Goal: Information Seeking & Learning: Learn about a topic

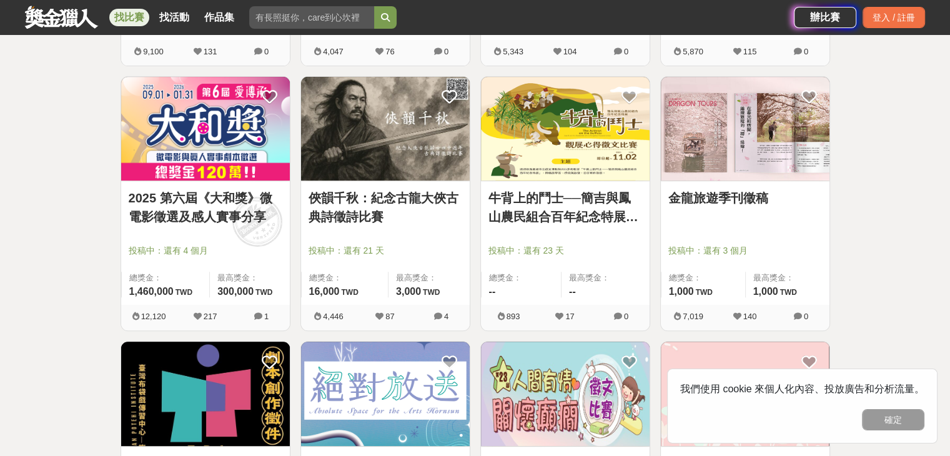
scroll to position [250, 0]
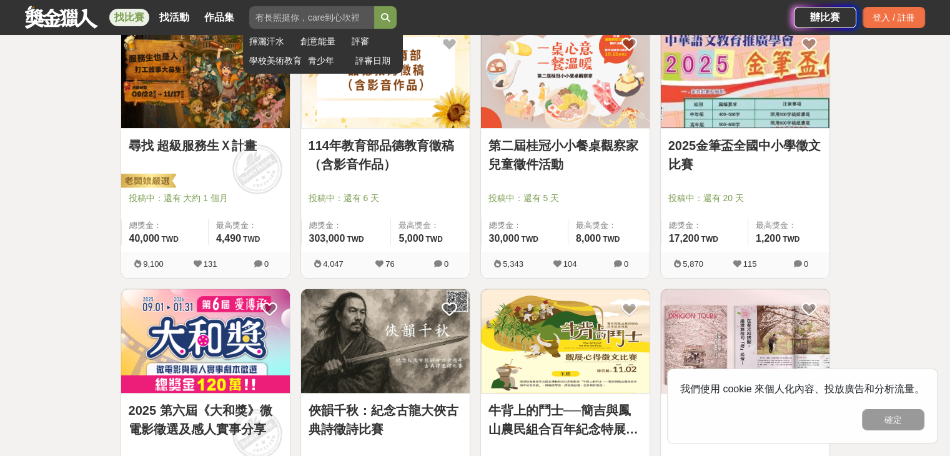
click at [311, 11] on input "search" at bounding box center [311, 17] width 125 height 22
click at [322, 56] on link "青少年" at bounding box center [328, 60] width 41 height 13
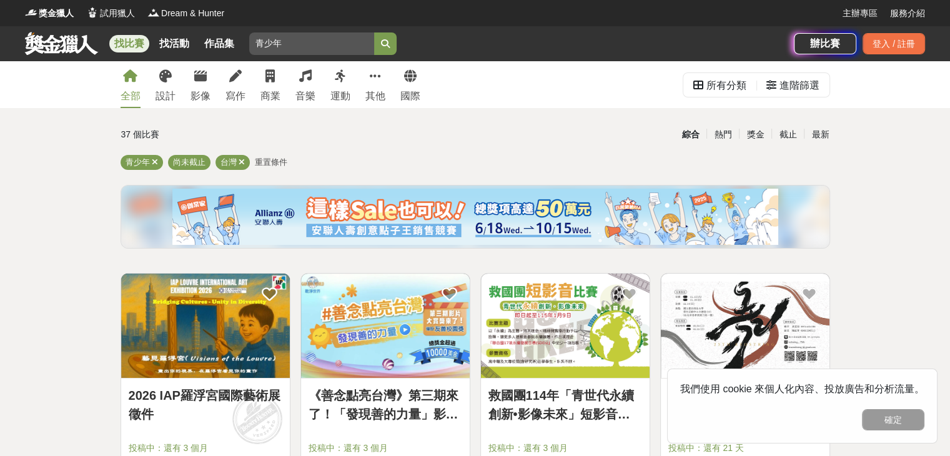
drag, startPoint x: 301, startPoint y: 39, endPoint x: 203, endPoint y: 60, distance: 100.3
click at [203, 60] on div "找比賽 找活動 作品集 揮灑汗水 創意能量 評審 學校美術教育 青少年 評審日期" at bounding box center [409, 43] width 769 height 35
type input "徵文"
click at [374, 32] on button "submit" at bounding box center [385, 43] width 22 height 22
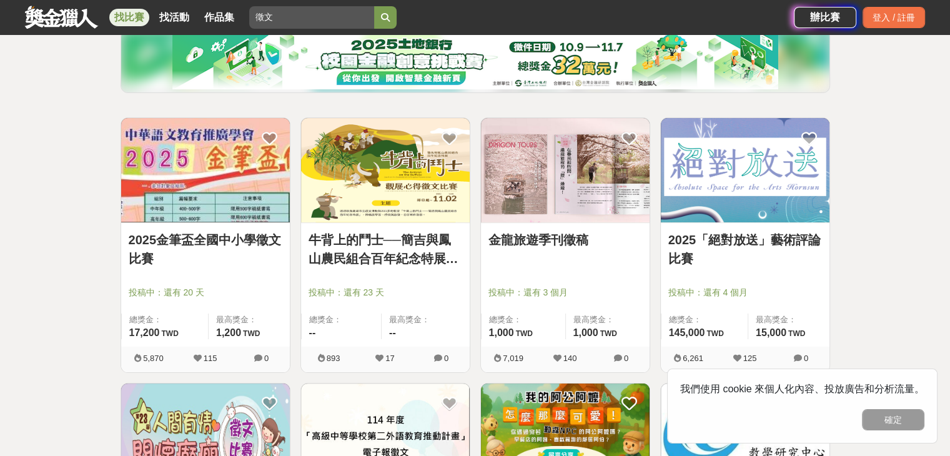
scroll to position [250, 0]
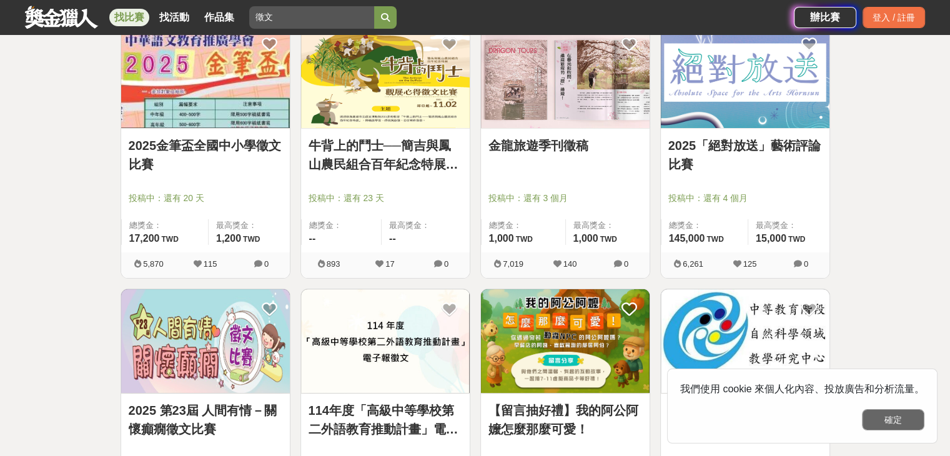
click at [911, 415] on button "確定" at bounding box center [893, 419] width 62 height 21
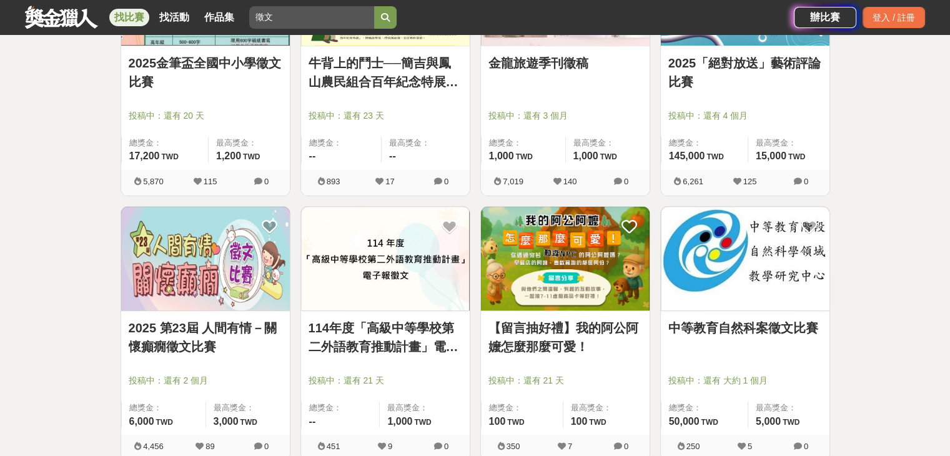
scroll to position [437, 0]
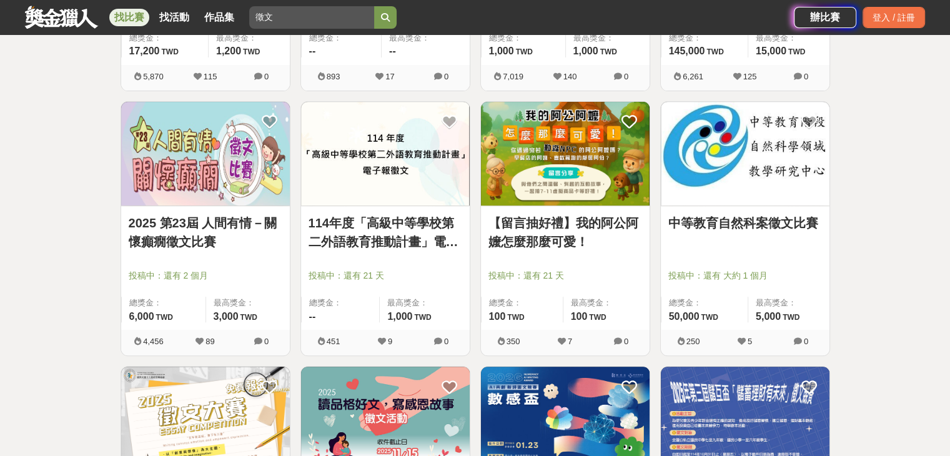
click at [780, 225] on link "中等教育自然科案徵文比賽" at bounding box center [745, 223] width 154 height 19
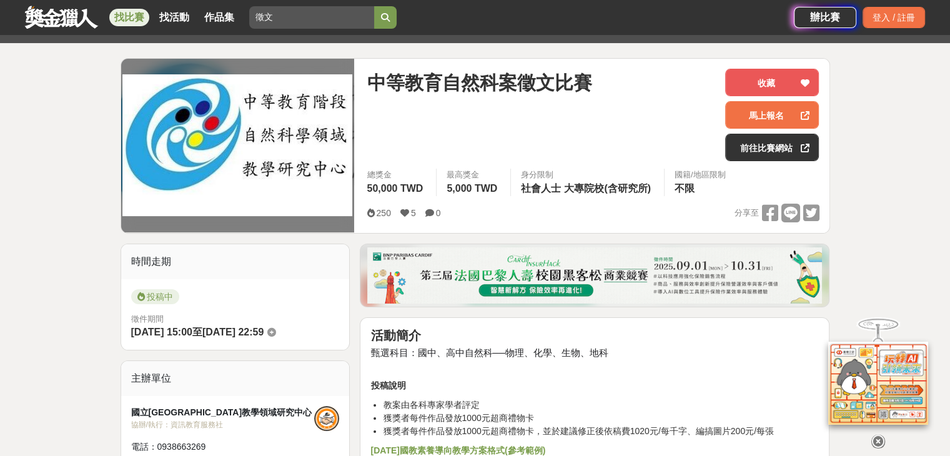
scroll to position [125, 0]
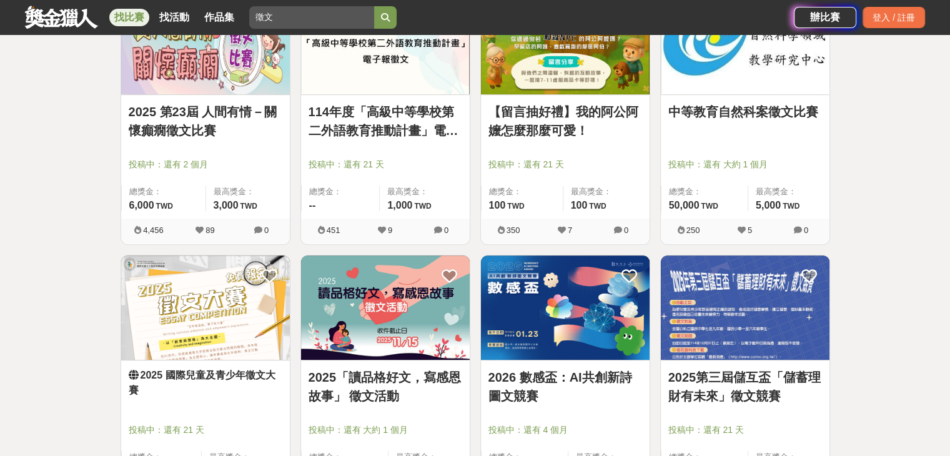
scroll to position [687, 0]
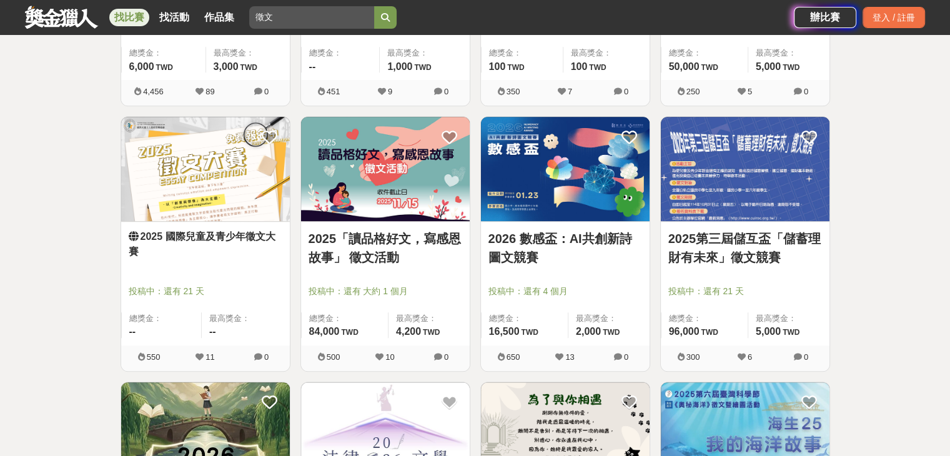
click at [257, 255] on link "2025 國際兒童及青少年徵文大賽" at bounding box center [206, 244] width 154 height 30
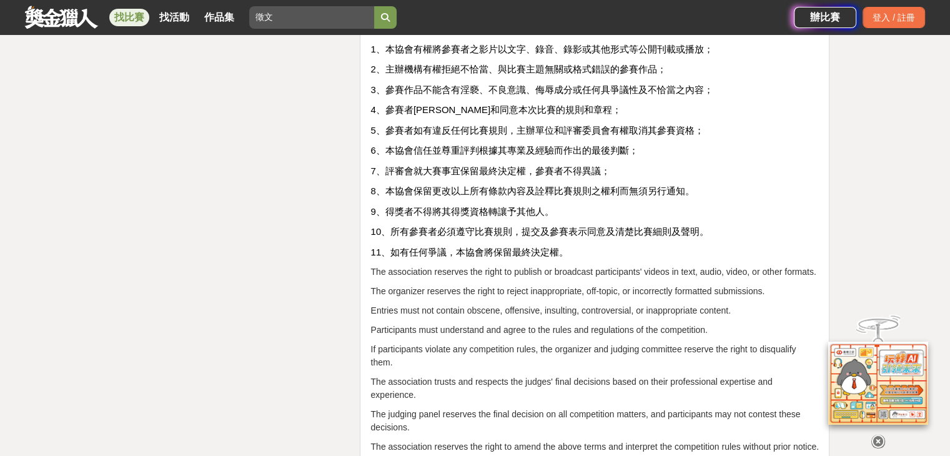
scroll to position [2561, 0]
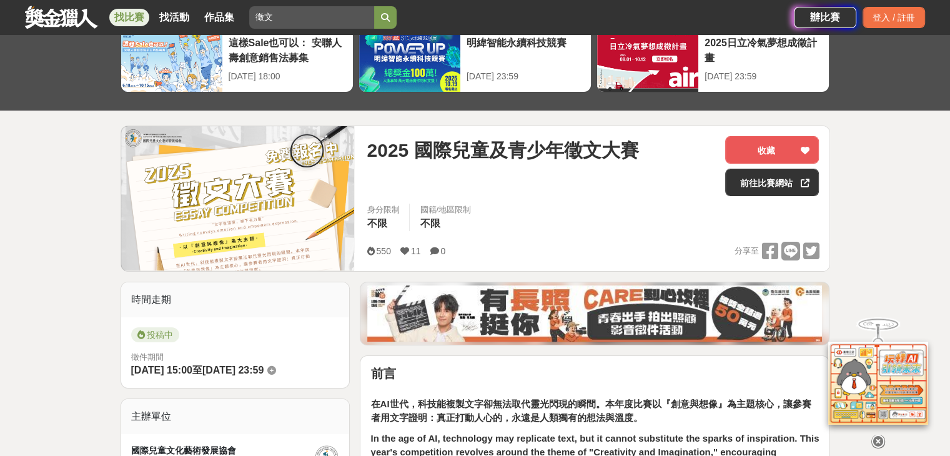
scroll to position [0, 0]
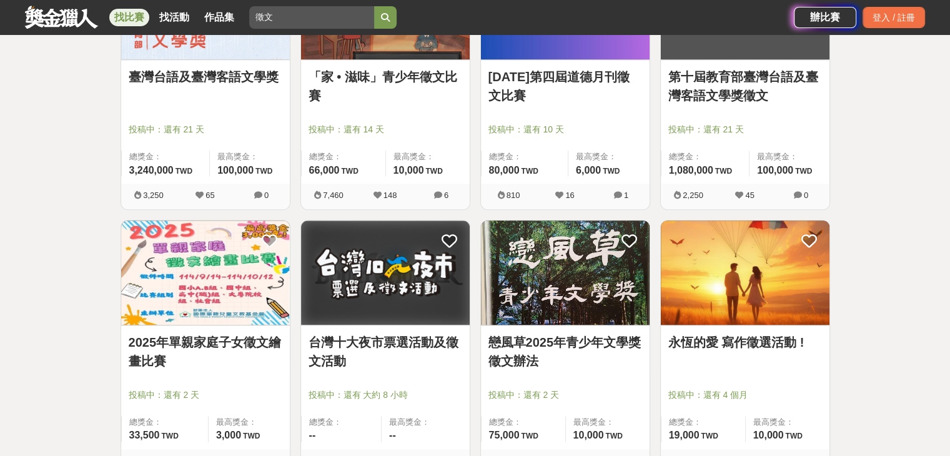
scroll to position [1311, 0]
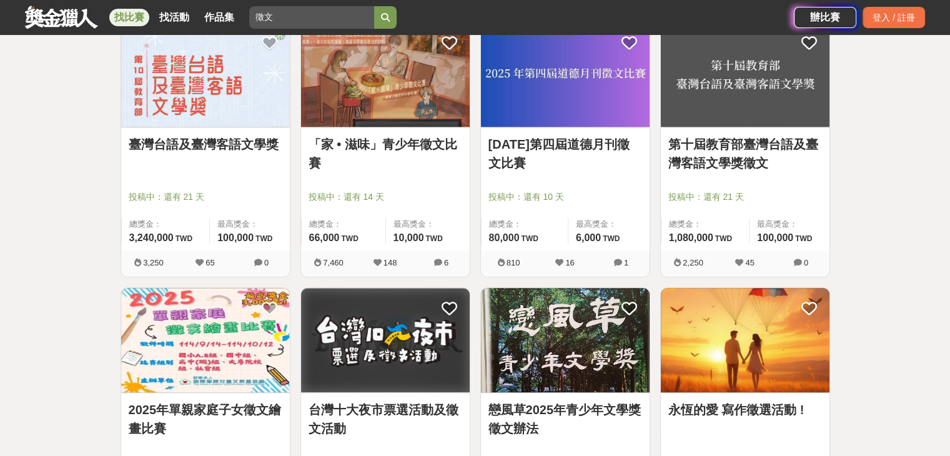
click at [585, 157] on link "2025 年第四屆道德月刊徵文比賽" at bounding box center [565, 153] width 154 height 37
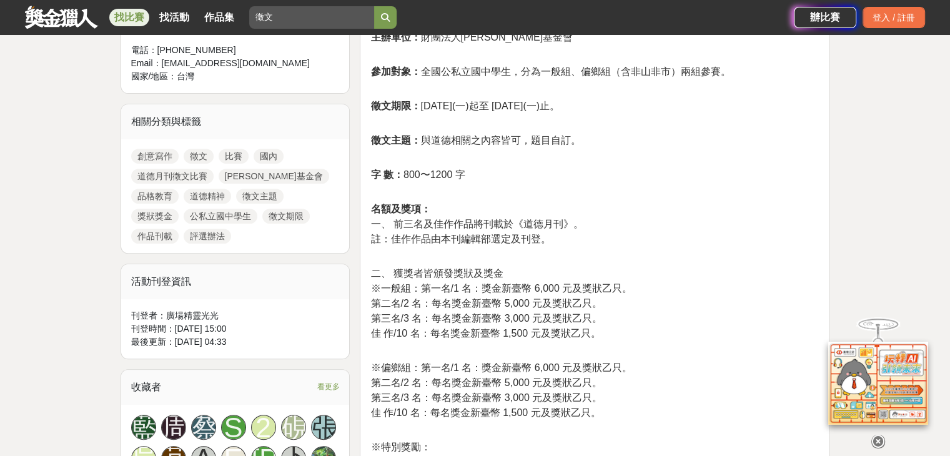
scroll to position [250, 0]
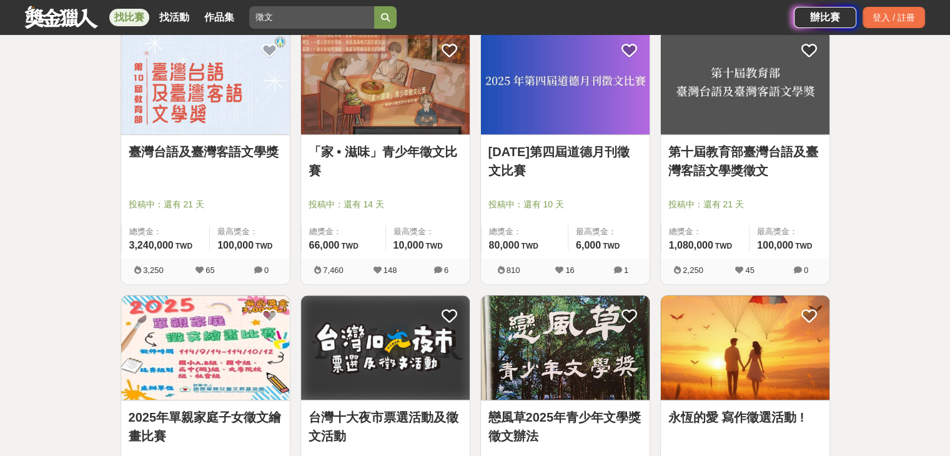
scroll to position [1311, 0]
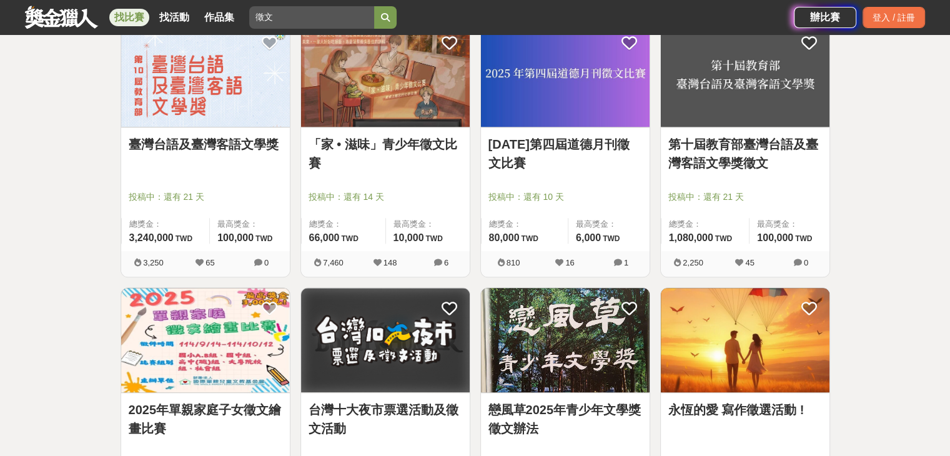
click at [362, 165] on link "「家 • 滋味」青少年徵文比賽" at bounding box center [386, 153] width 154 height 37
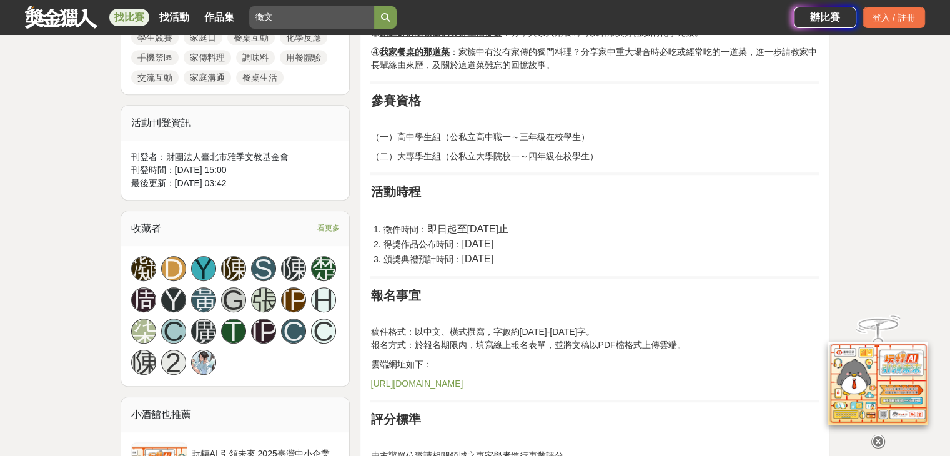
scroll to position [625, 0]
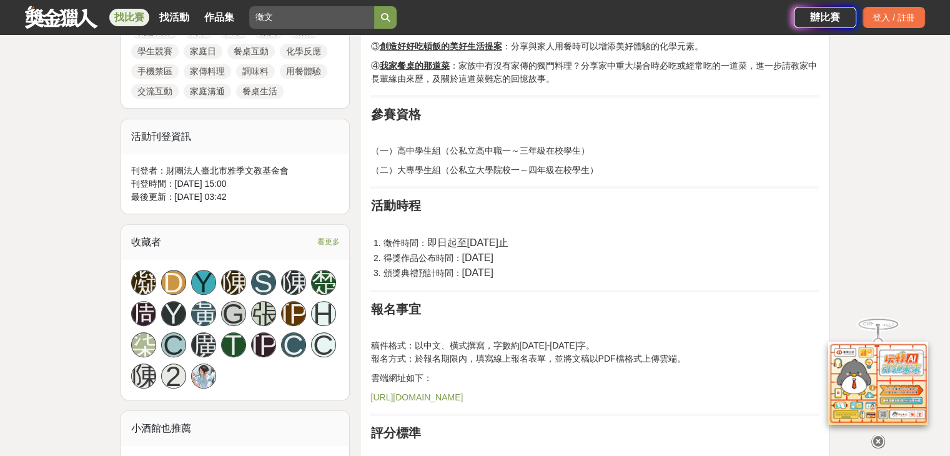
click at [463, 398] on link "https://forms.gle/62vDPGqeYGWcxZsD6" at bounding box center [416, 397] width 92 height 10
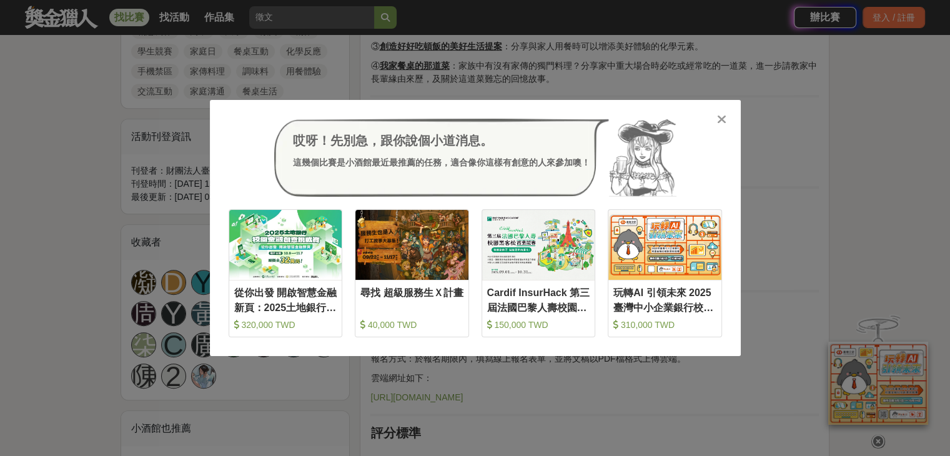
click at [724, 121] on icon at bounding box center [721, 119] width 9 height 12
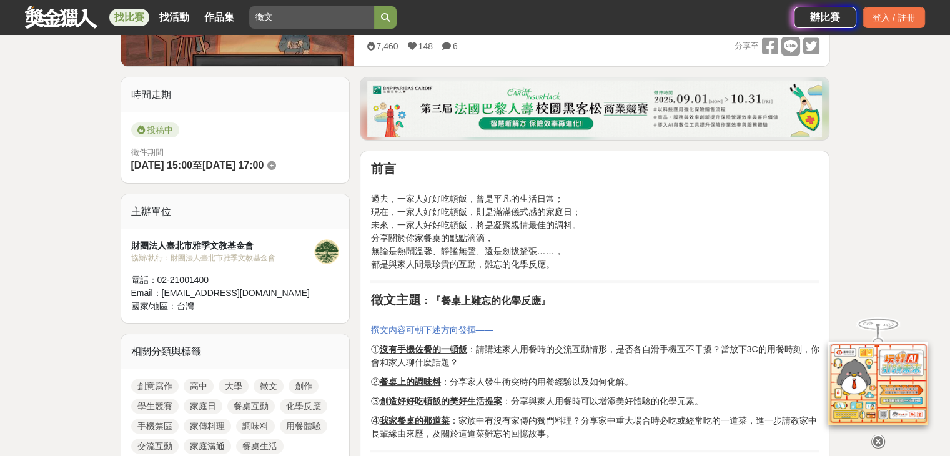
scroll to position [271, 0]
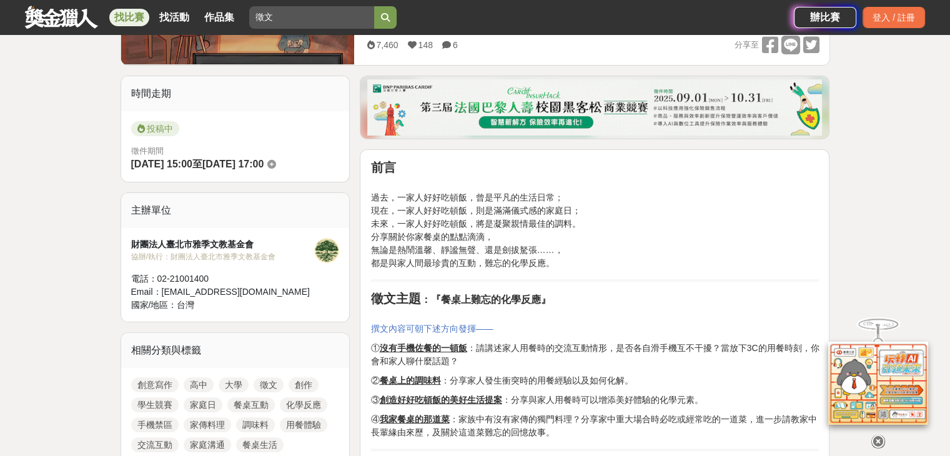
click at [876, 438] on icon at bounding box center [878, 442] width 14 height 14
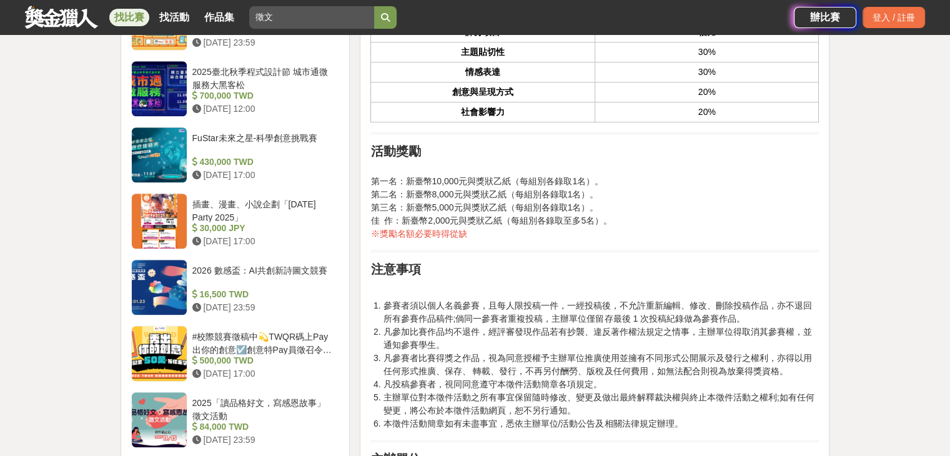
scroll to position [1087, 0]
click at [882, 192] on div "大家都在看 這樣Sale也可以： 安聯人壽創意銷售法募集 2025-10-15 18:00 2025日立冷氣夢想成徵計畫 2025-10-12 23:59 明…" at bounding box center [475, 278] width 950 height 2606
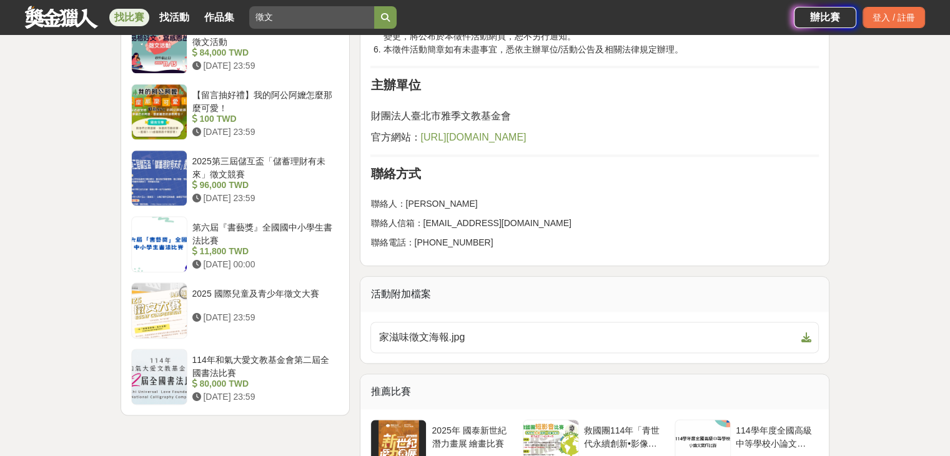
scroll to position [1459, 0]
drag, startPoint x: 470, startPoint y: 146, endPoint x: 440, endPoint y: 126, distance: 35.7
click at [443, 140] on span "https://the-moments.org/" at bounding box center [473, 138] width 106 height 11
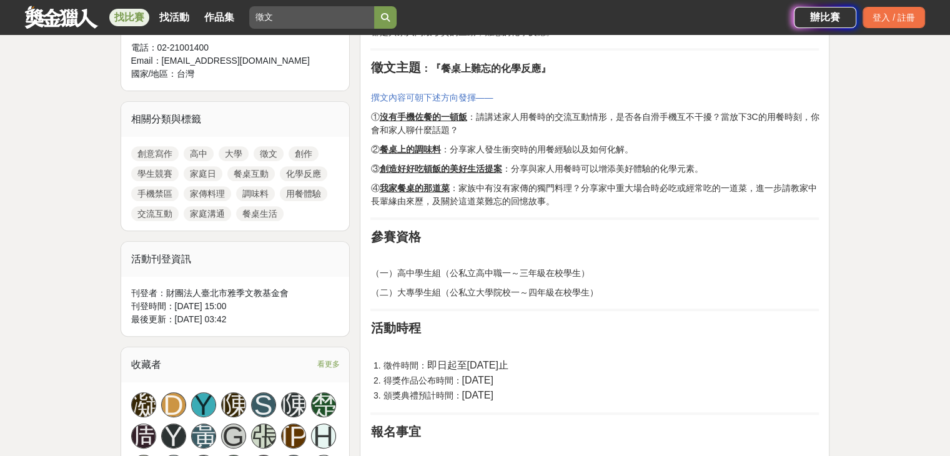
scroll to position [501, 0]
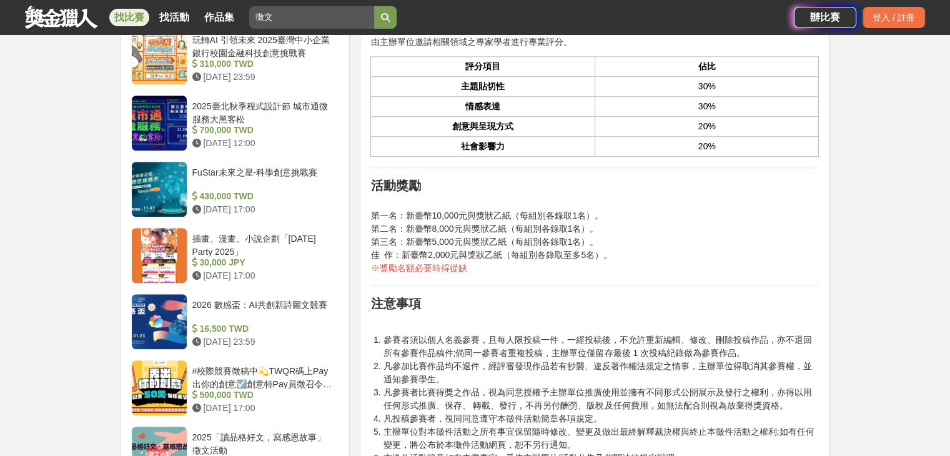
scroll to position [1049, 0]
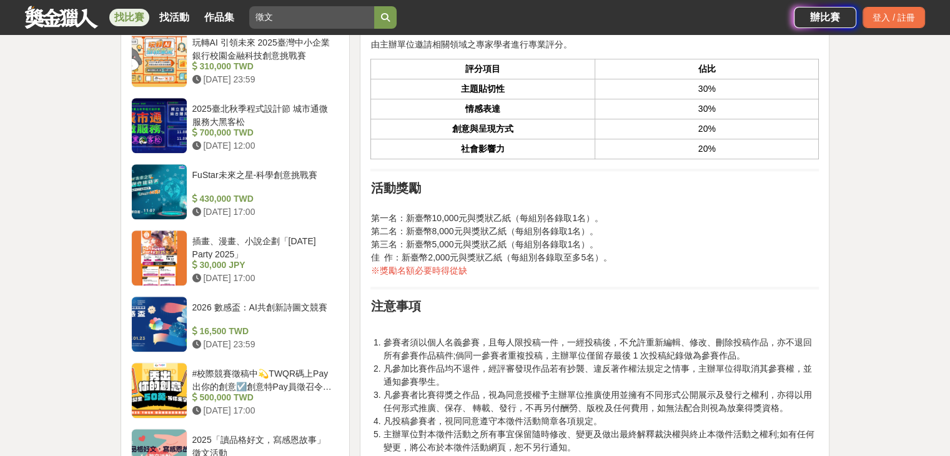
click at [884, 197] on div "大家都在看 這樣Sale也可以： 安聯人壽創意銷售法募集 2025-10-15 18:00 2025日立冷氣夢想成徵計畫 2025-10-12 23:59 明…" at bounding box center [475, 315] width 950 height 2606
drag, startPoint x: 490, startPoint y: 0, endPoint x: 783, endPoint y: 61, distance: 299.8
click at [783, 61] on th "佔比" at bounding box center [707, 69] width 224 height 20
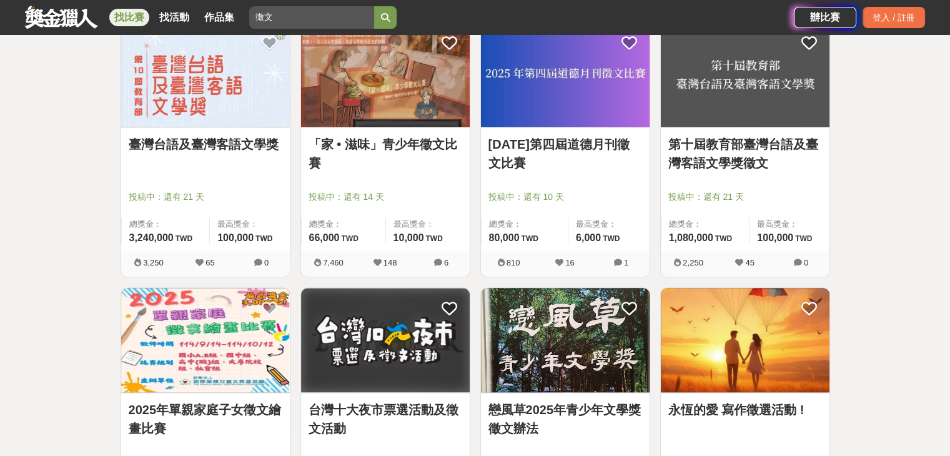
scroll to position [1499, 0]
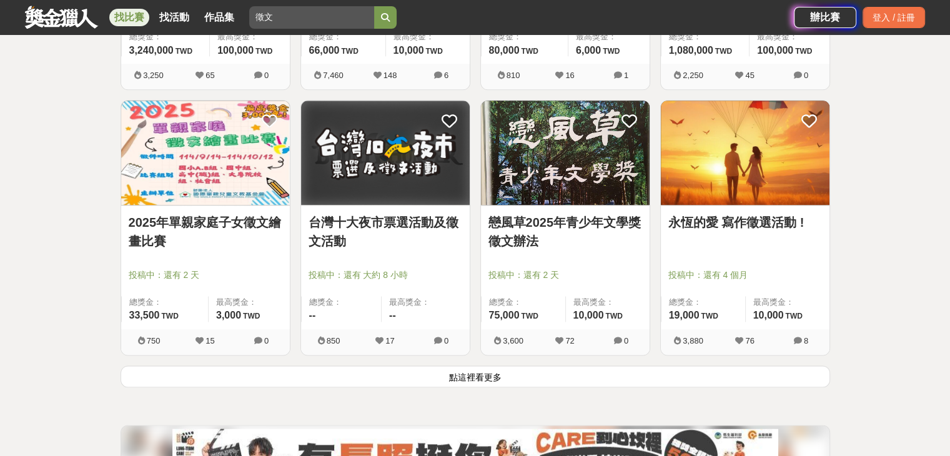
click at [548, 227] on link "戀風草2025年青少年文學獎徵文辦法" at bounding box center [565, 231] width 154 height 37
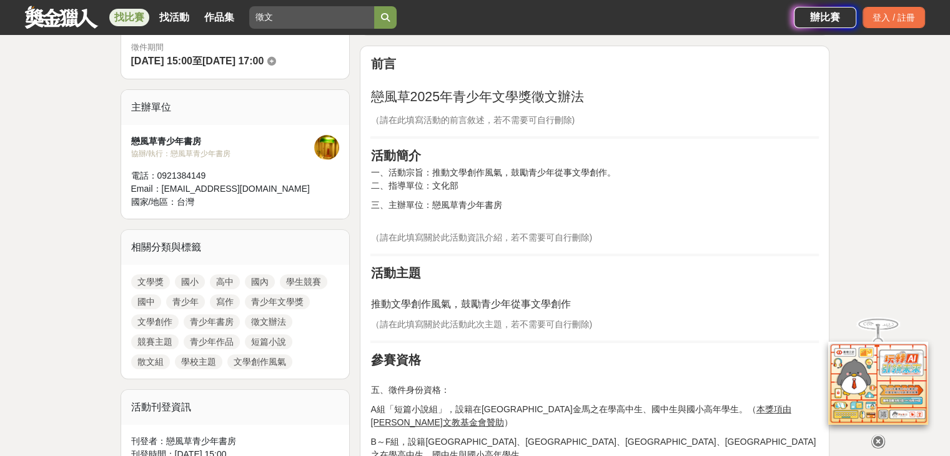
scroll to position [687, 0]
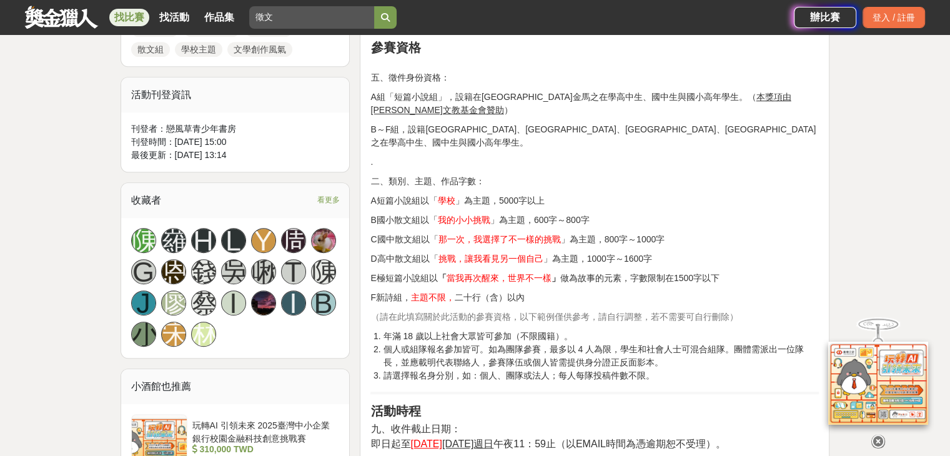
drag, startPoint x: 884, startPoint y: 215, endPoint x: 852, endPoint y: 237, distance: 39.1
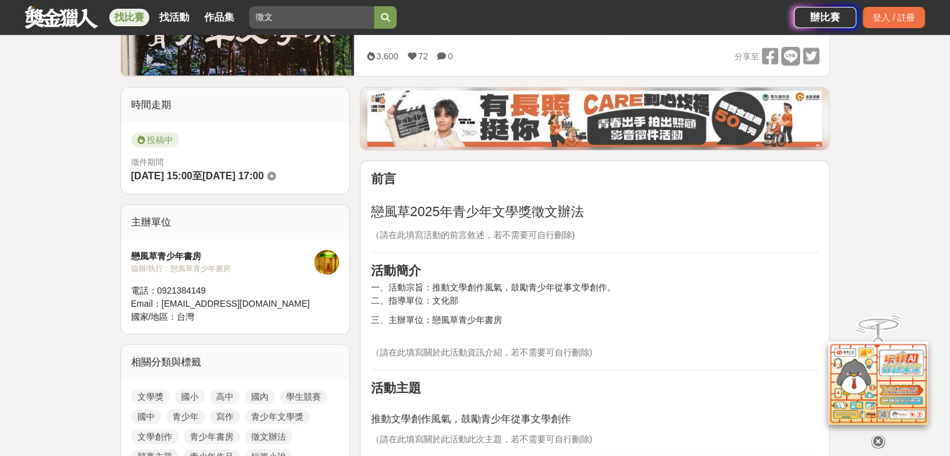
scroll to position [125, 0]
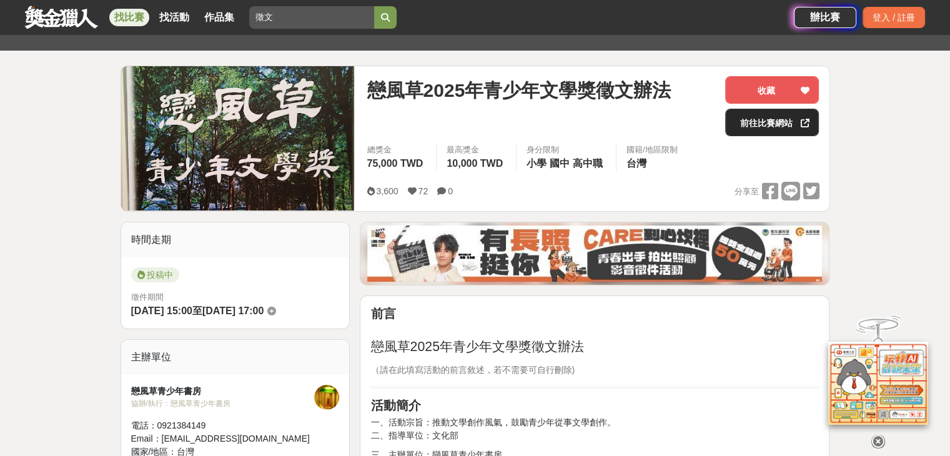
click at [754, 112] on link "前往比賽網站" at bounding box center [772, 122] width 94 height 27
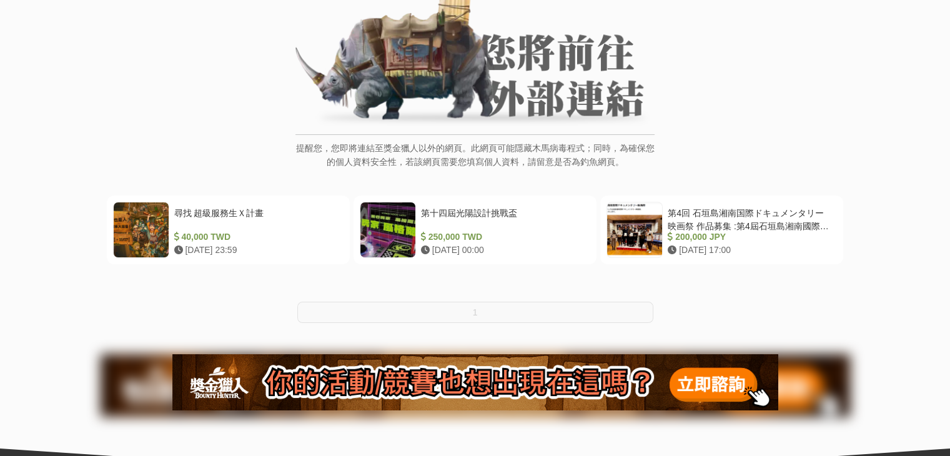
scroll to position [187, 0]
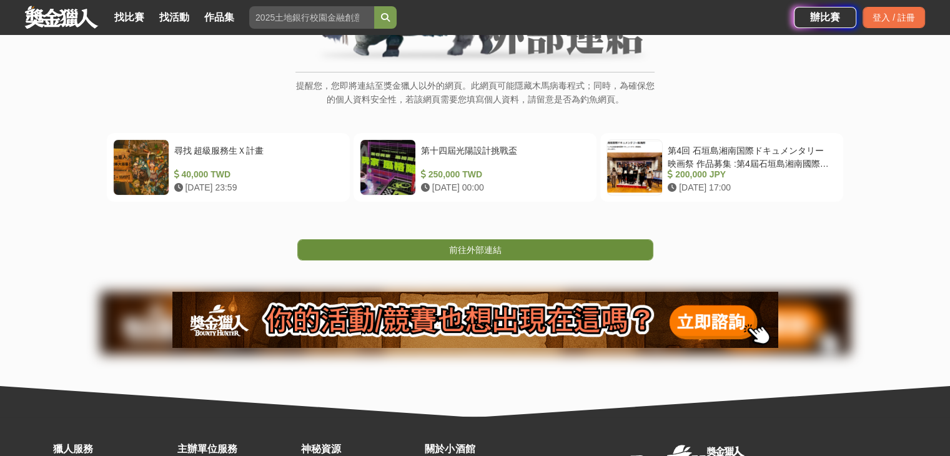
click at [530, 252] on link "前往外部連結" at bounding box center [475, 249] width 356 height 21
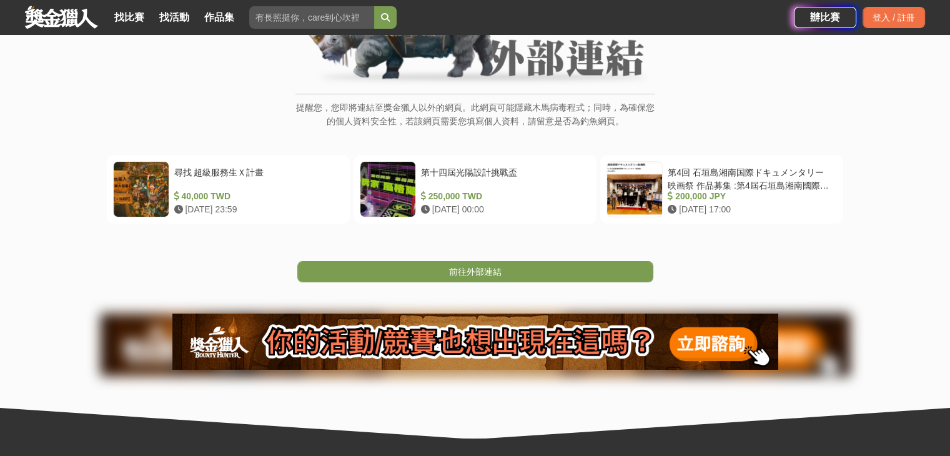
scroll to position [187, 0]
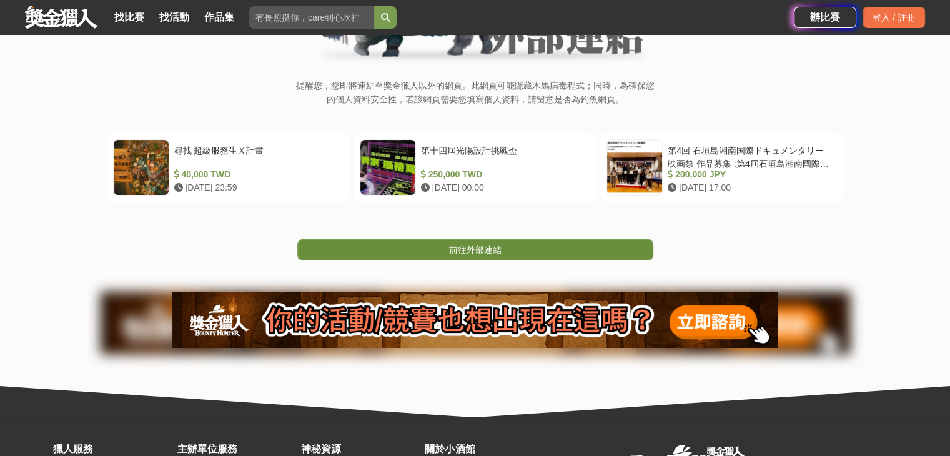
click at [499, 245] on span "前往外部連結" at bounding box center [475, 250] width 52 height 10
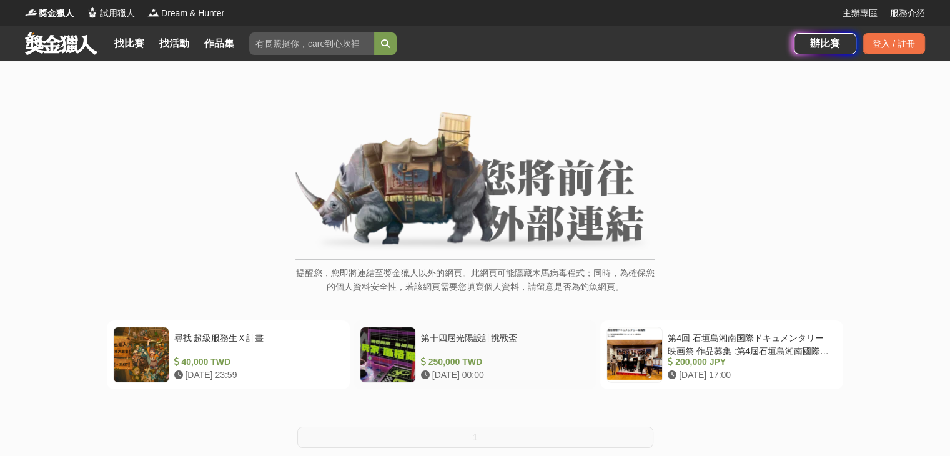
scroll to position [312, 0]
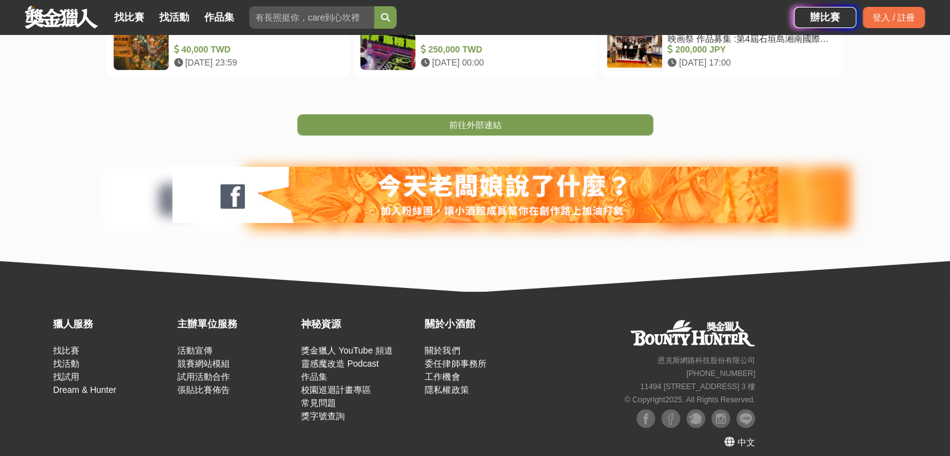
click at [497, 112] on div "前往外部連結" at bounding box center [475, 106] width 950 height 59
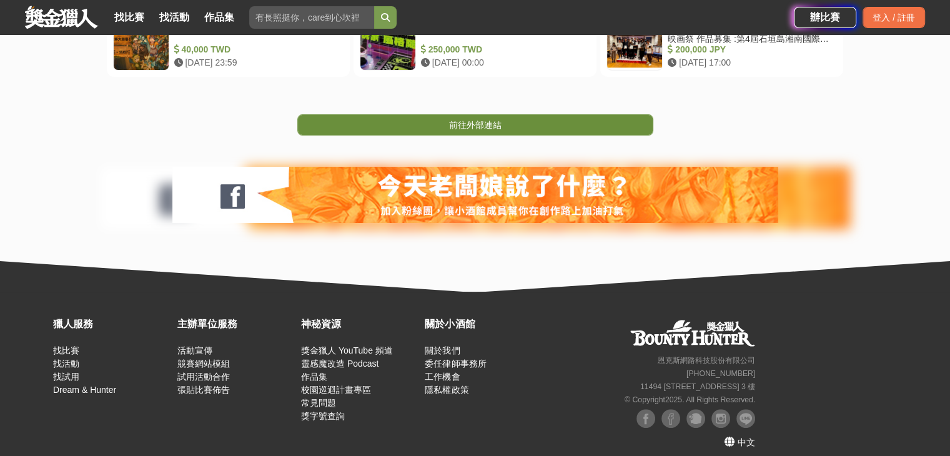
click at [501, 131] on link "前往外部連結" at bounding box center [475, 124] width 356 height 21
